Goal: Information Seeking & Learning: Learn about a topic

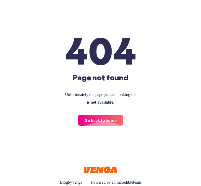
click at [103, 123] on link "Go back to home" at bounding box center [100, 120] width 45 height 11
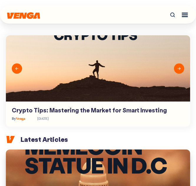
click at [182, 68] on button "Next" at bounding box center [179, 68] width 10 height 10
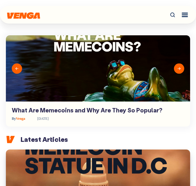
click at [182, 68] on button "Next" at bounding box center [179, 68] width 10 height 10
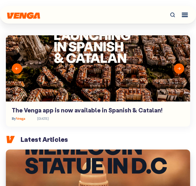
click at [182, 69] on button "Next" at bounding box center [179, 68] width 10 height 10
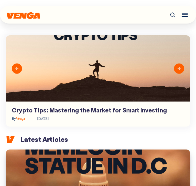
click at [182, 69] on button "Next" at bounding box center [179, 68] width 10 height 10
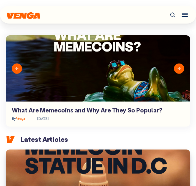
click at [182, 69] on button "Next" at bounding box center [179, 68] width 10 height 10
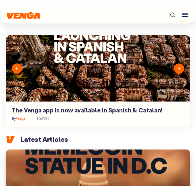
click at [182, 69] on button "Next" at bounding box center [179, 68] width 10 height 10
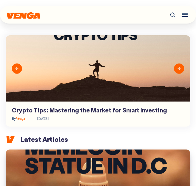
click at [182, 69] on button "Next" at bounding box center [179, 68] width 10 height 10
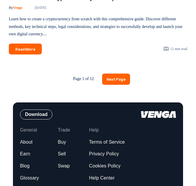
scroll to position [958, 0]
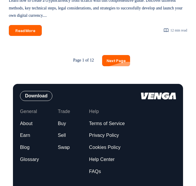
click at [117, 55] on link "Next Page" at bounding box center [116, 60] width 28 height 11
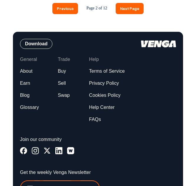
scroll to position [996, 0]
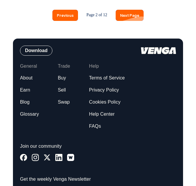
click at [126, 11] on link "Next Page" at bounding box center [130, 15] width 28 height 11
click at [126, 12] on link "Next Page" at bounding box center [130, 15] width 28 height 11
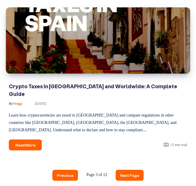
scroll to position [875, 0]
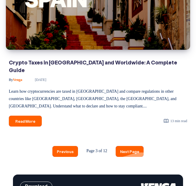
click at [137, 146] on link "Next Page" at bounding box center [130, 151] width 28 height 11
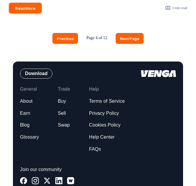
scroll to position [990, 0]
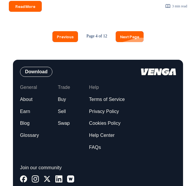
click at [133, 35] on link "Next Page" at bounding box center [130, 36] width 28 height 11
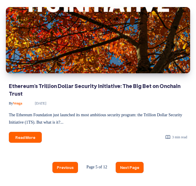
scroll to position [862, 0]
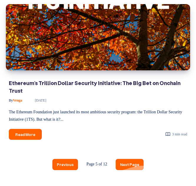
click at [128, 159] on link "Next Page" at bounding box center [130, 164] width 28 height 11
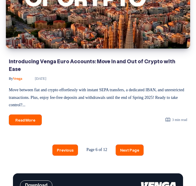
scroll to position [875, 0]
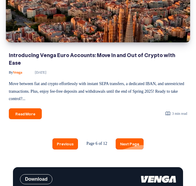
click at [128, 141] on link "Next Page" at bounding box center [130, 144] width 28 height 11
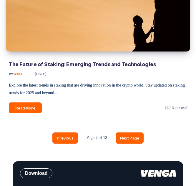
scroll to position [875, 0]
